Goal: Task Accomplishment & Management: Manage account settings

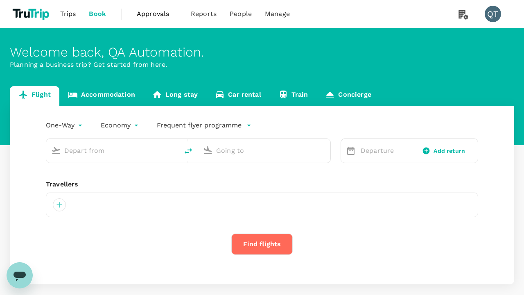
type input "economy-premium-economy"
type input "Singapore Changi (SIN)"
type input "Hong Kong Intl (HKG)"
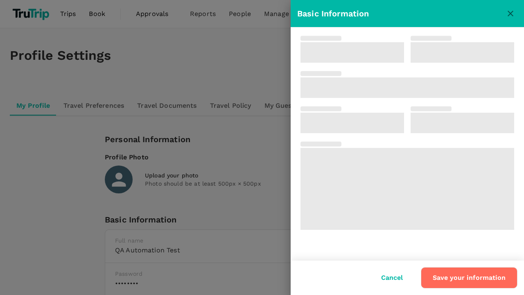
type input "QA Automation"
type input "Test"
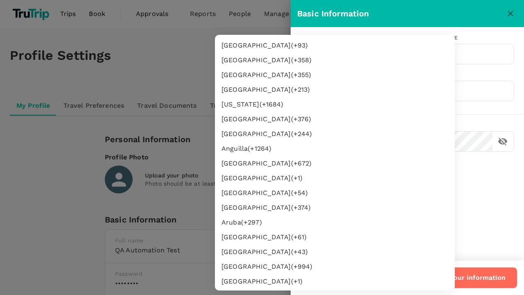
type input "62"
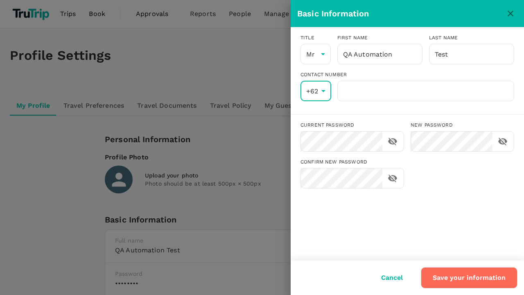
scroll to position [1506, 0]
click at [425, 91] on input "number" at bounding box center [425, 91] width 177 height 20
type input "8888888888"
click at [470, 278] on button "Save your information" at bounding box center [469, 277] width 97 height 21
